Goal: Browse casually

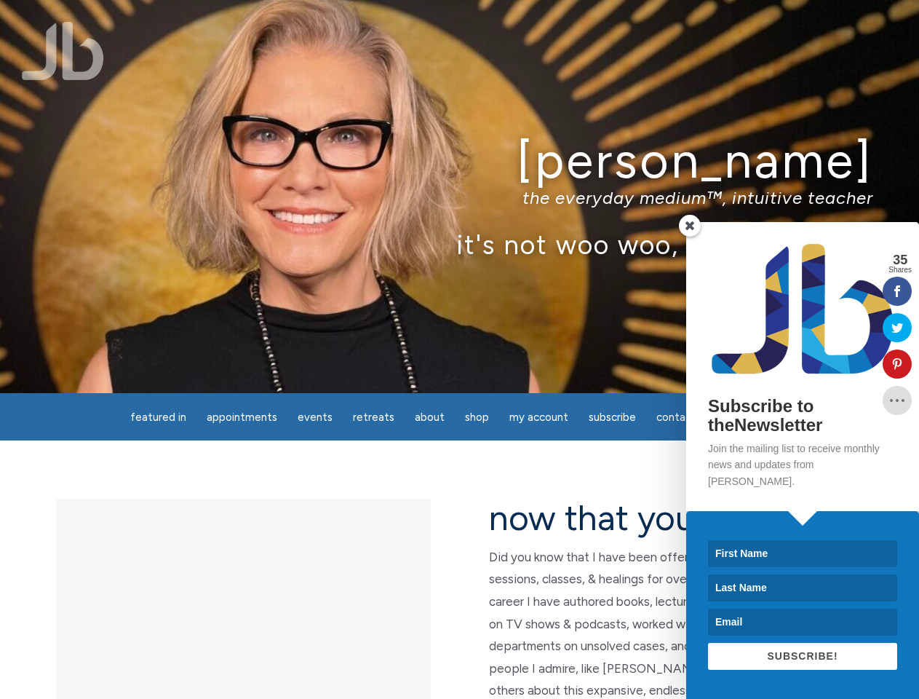
click at [459, 349] on div "[PERSON_NAME] the everyday medium™, intuitive teacher it's not woo woo, it's tr…" at bounding box center [459, 196] width 919 height 393
click at [242, 417] on span "Appointments" at bounding box center [242, 416] width 71 height 13
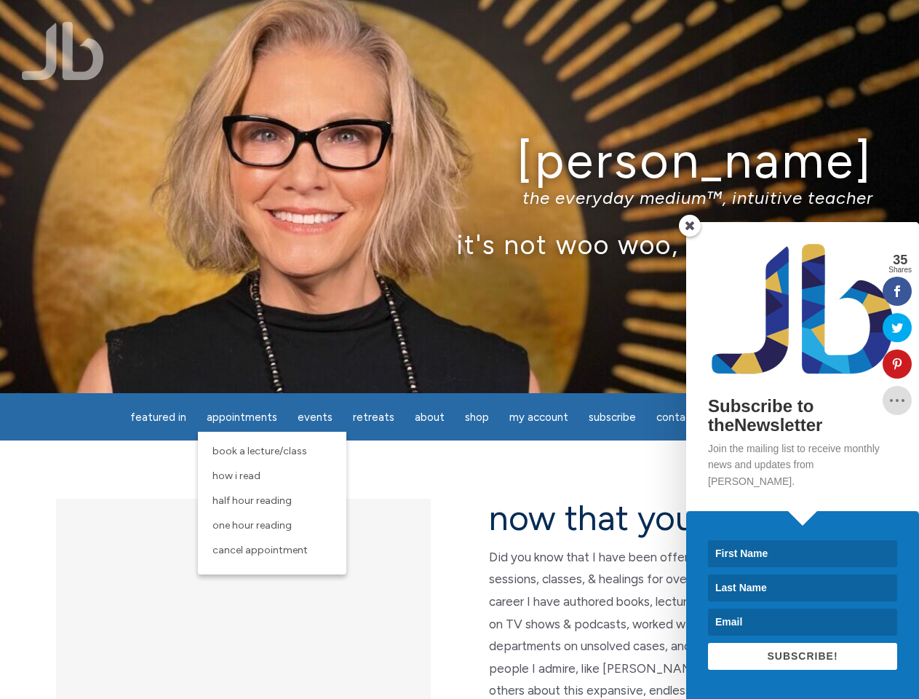
click at [315, 417] on span "Events" at bounding box center [315, 416] width 35 height 13
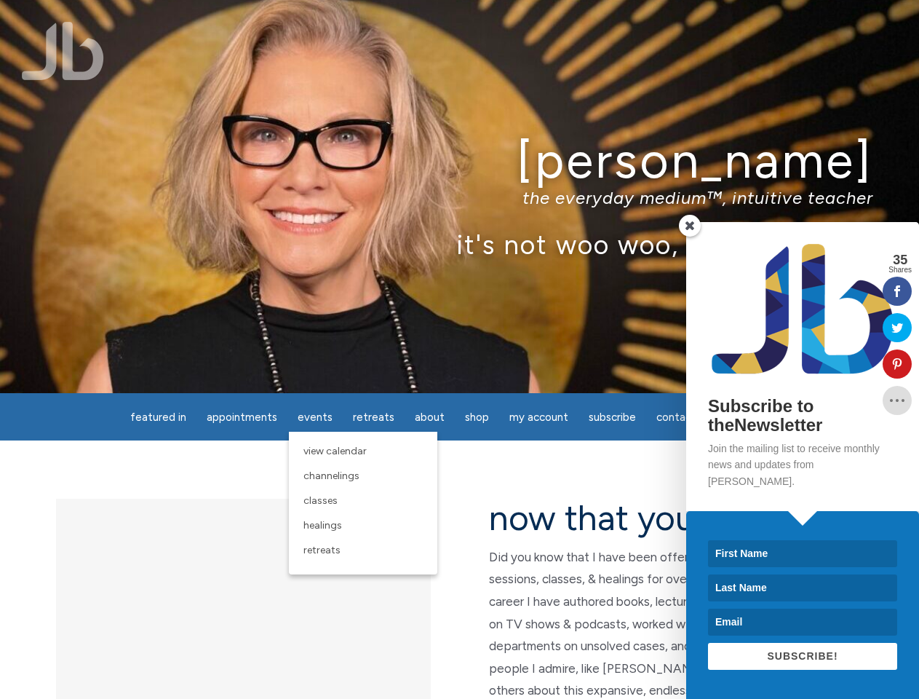
click at [429, 417] on span "About" at bounding box center [430, 416] width 30 height 13
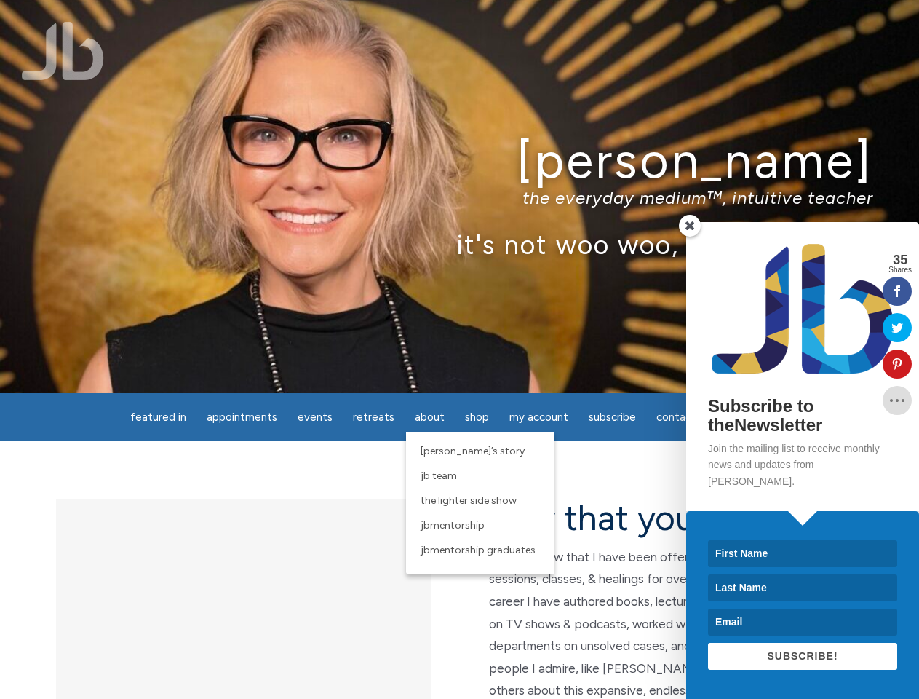
click at [539, 417] on span "My Account" at bounding box center [538, 416] width 59 height 13
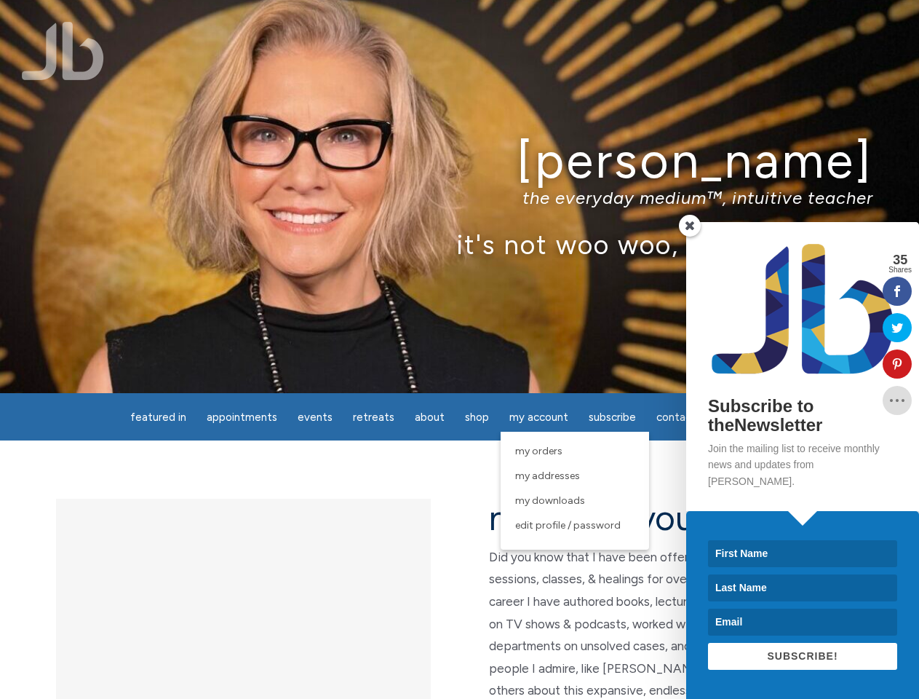
click at [459, 197] on p "the everyday medium™, intuitive teacher" at bounding box center [460, 197] width 828 height 21
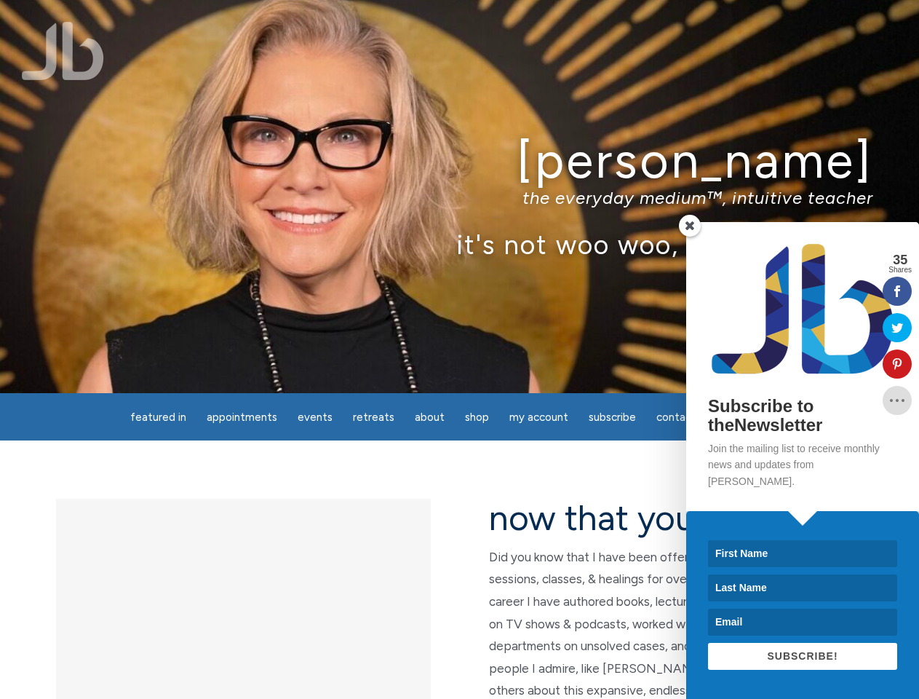
click at [897, 364] on icon at bounding box center [897, 364] width 29 height 12
